Goal: Task Accomplishment & Management: Use online tool/utility

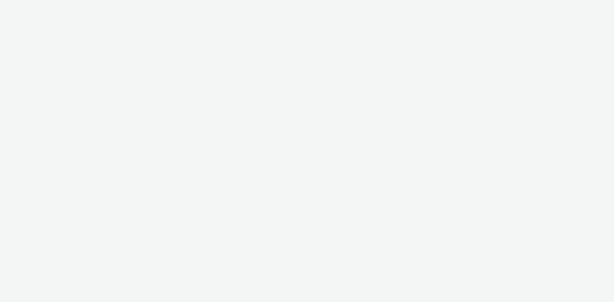
select select "736c65be-d9cf-44d3-ad4f-8a567b391e95"
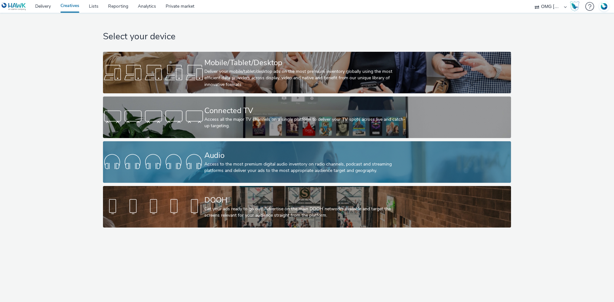
click at [203, 151] on link "Audio Access to the most premium digital audio inventory on radio channels, pod…" at bounding box center [307, 162] width 408 height 42
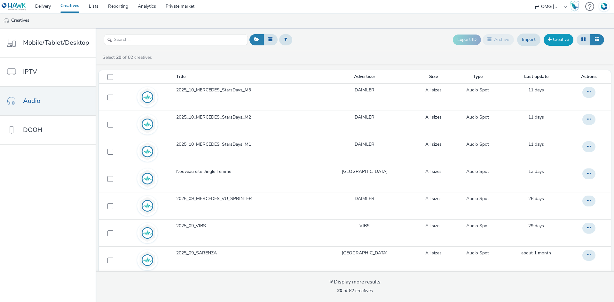
click at [558, 43] on link "Creative" at bounding box center [559, 40] width 30 height 12
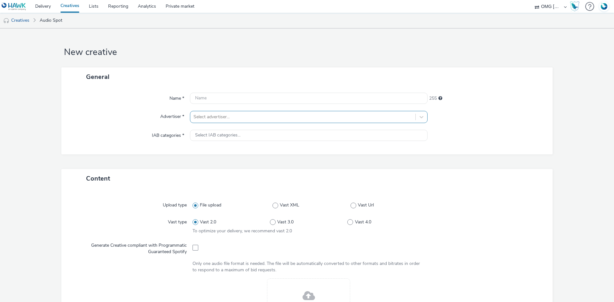
click at [210, 116] on div at bounding box center [303, 117] width 219 height 8
type input "vi"
click at [240, 137] on li "V VIBS" at bounding box center [309, 134] width 238 height 21
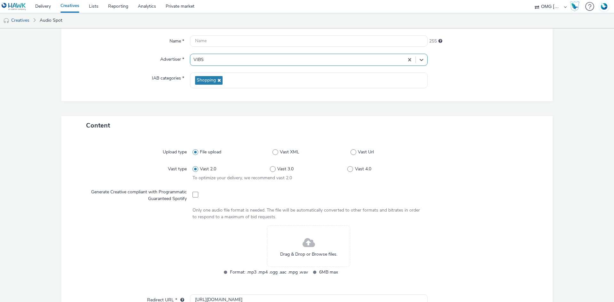
scroll to position [128, 0]
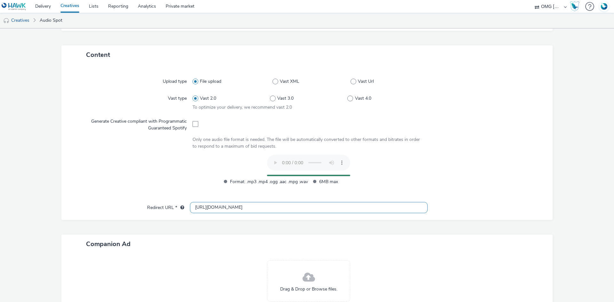
click at [202, 210] on input "[URL][DOMAIN_NAME]" at bounding box center [309, 207] width 238 height 11
type input "[URL][DOMAIN_NAME]"
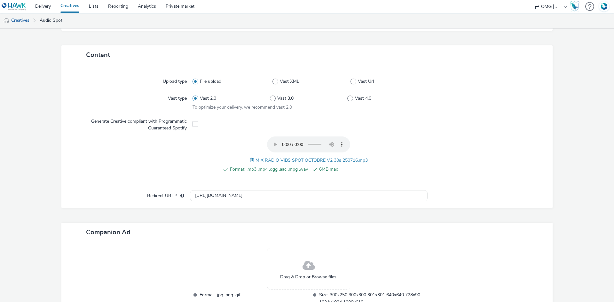
scroll to position [0, 0]
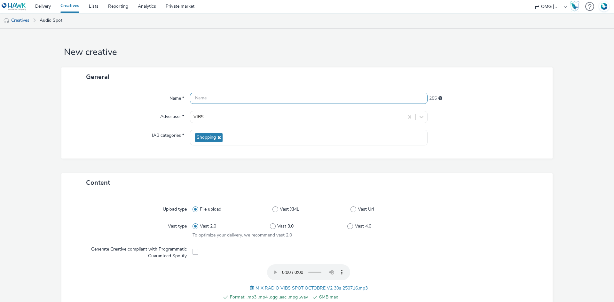
click at [215, 94] on input "text" at bounding box center [309, 98] width 238 height 11
paste input "MIX RADIO VIBS SPOT OCTOBRE V2 30s 250716"
type input "MIX RADIO VIBS SPOT OCTOBRE V2 30s 250716"
click at [484, 148] on div "Name * MIX RADIO VIBS SPOT OCTOBRE V2 30s 250716 214 Advertiser * VIBS IAB cate…" at bounding box center [306, 122] width 491 height 72
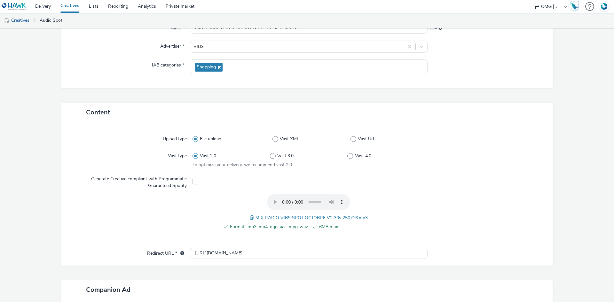
scroll to position [178, 0]
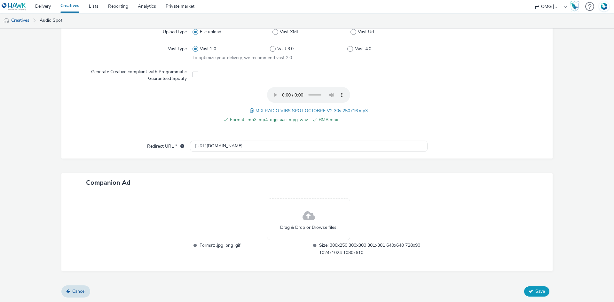
click at [542, 294] on button "Save" at bounding box center [536, 292] width 25 height 10
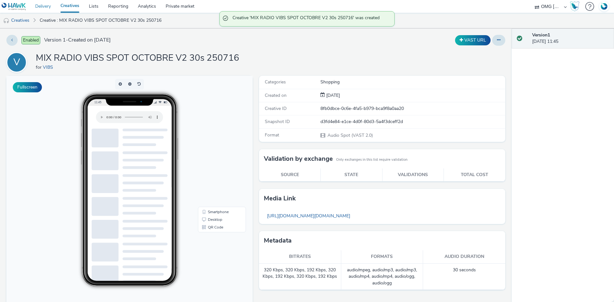
click at [41, 9] on link "Delivery" at bounding box center [42, 6] width 25 height 13
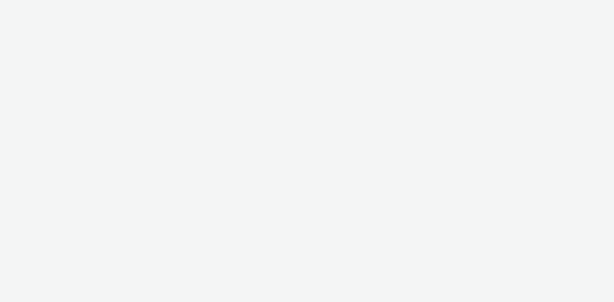
select select "736c65be-d9cf-44d3-ad4f-8a567b391e95"
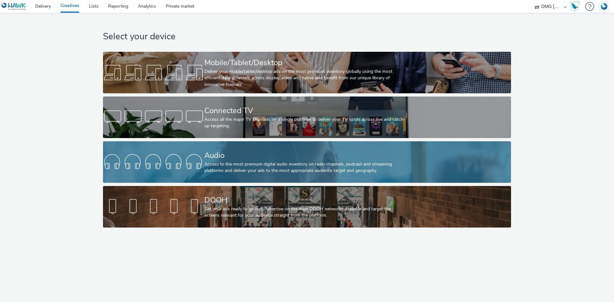
click at [233, 146] on div "Audio Access to the most premium digital audio inventory on radio channels, pod…" at bounding box center [305, 162] width 203 height 42
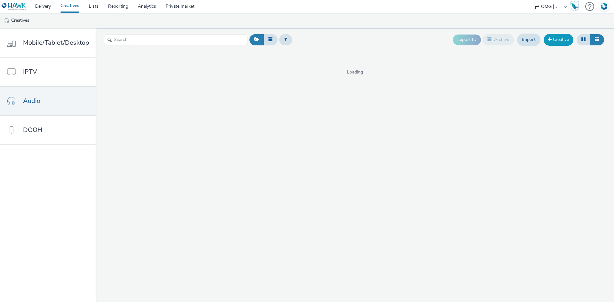
click at [558, 37] on link "Creative" at bounding box center [559, 40] width 30 height 12
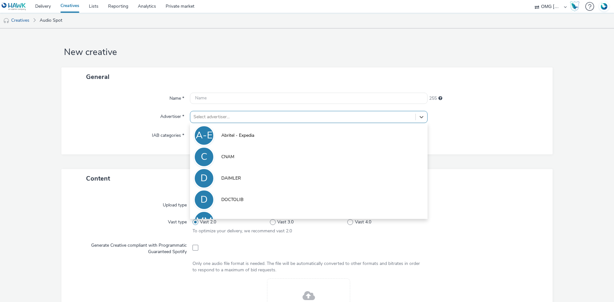
click at [248, 122] on div "Select advertiser..." at bounding box center [302, 117] width 225 height 10
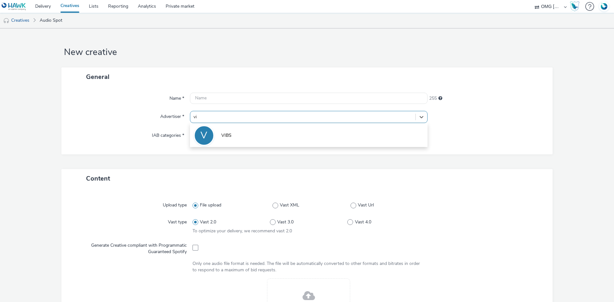
type input "vib"
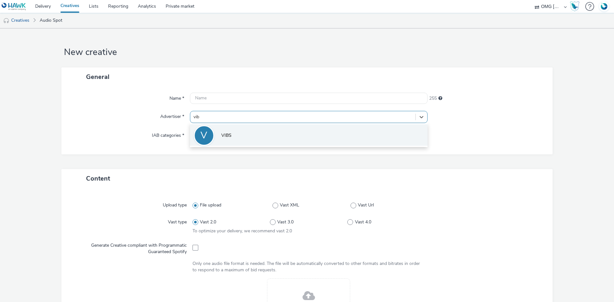
click at [244, 130] on li "V VIBS" at bounding box center [309, 134] width 238 height 21
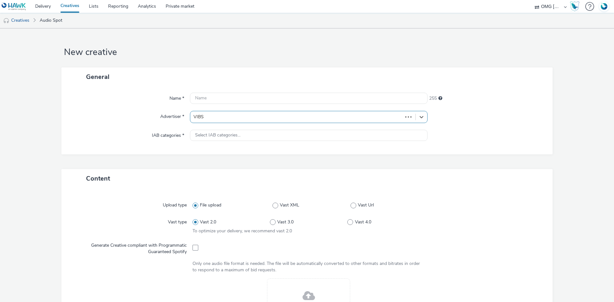
type input "[URL][DOMAIN_NAME]"
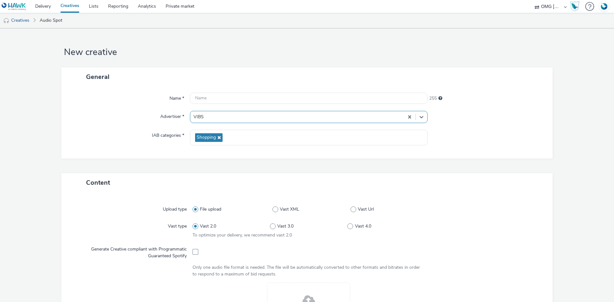
drag, startPoint x: 195, startPoint y: 254, endPoint x: 210, endPoint y: 239, distance: 20.8
click at [195, 254] on span at bounding box center [196, 252] width 6 height 6
checkbox input "true"
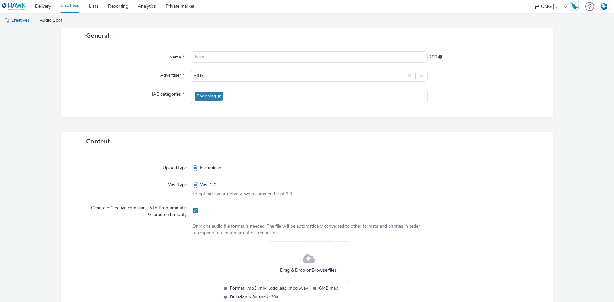
scroll to position [128, 0]
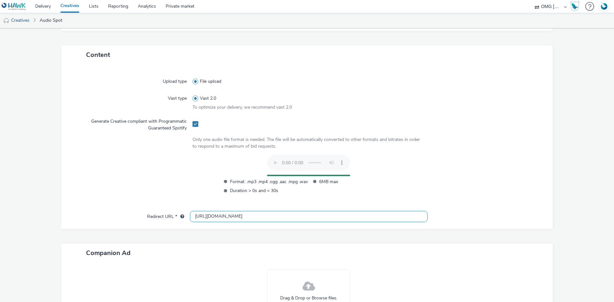
click at [201, 215] on input "[URL][DOMAIN_NAME]" at bounding box center [309, 216] width 238 height 11
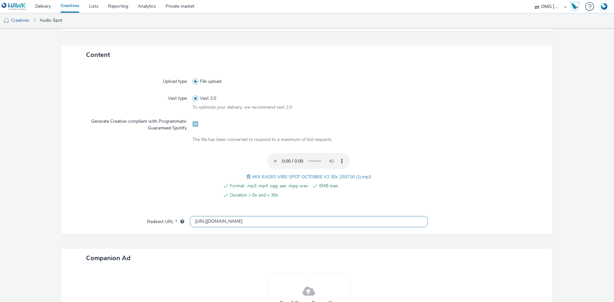
type input "[URL][DOMAIN_NAME]"
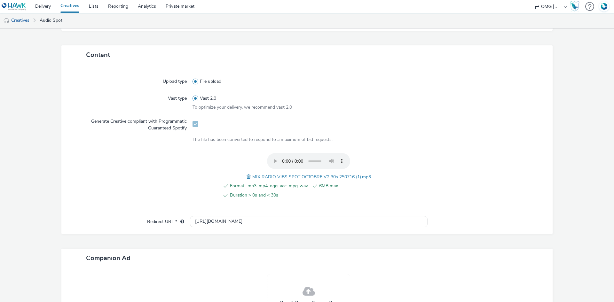
click at [314, 176] on span "MIX RADIO VIBS SPOT OCTOBRE V2 30s 250716 (1).mp3" at bounding box center [311, 177] width 119 height 6
copy span "MIX RADIO VIBS SPOT OCTOBRE V2 30s 250716 (1).mp3"
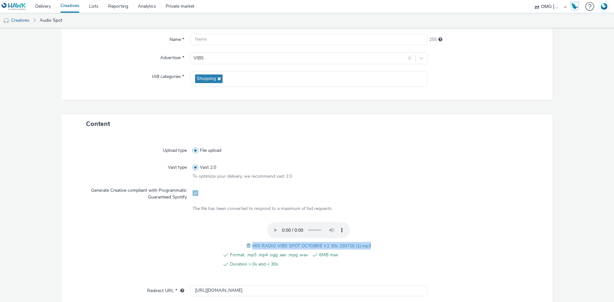
scroll to position [0, 0]
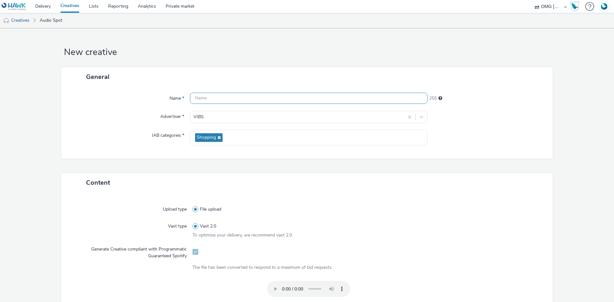
click at [206, 100] on input "text" at bounding box center [309, 98] width 238 height 11
paste input "MIX RADIO VIBS SPOT OCTOBRE V2 30s 250716 (1).mp3"
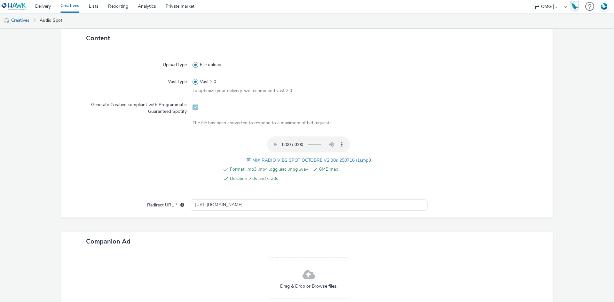
scroll to position [196, 0]
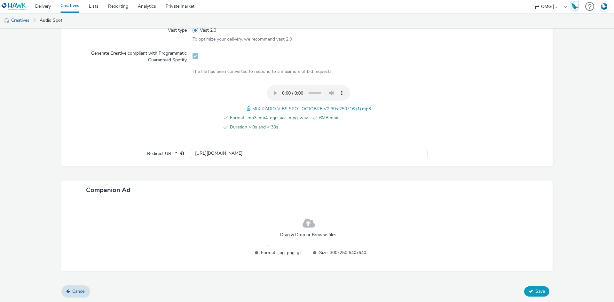
type input "MIX RADIO VIBS SPOT OCTOBRE V2 30s 250716_Spotify"
click at [533, 287] on button "Save" at bounding box center [536, 292] width 25 height 10
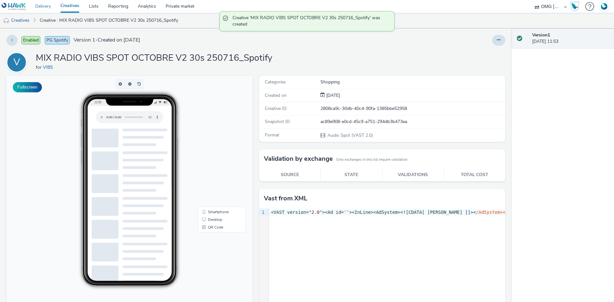
click at [43, 5] on link "Delivery" at bounding box center [42, 6] width 25 height 13
